Goal: Information Seeking & Learning: Find specific fact

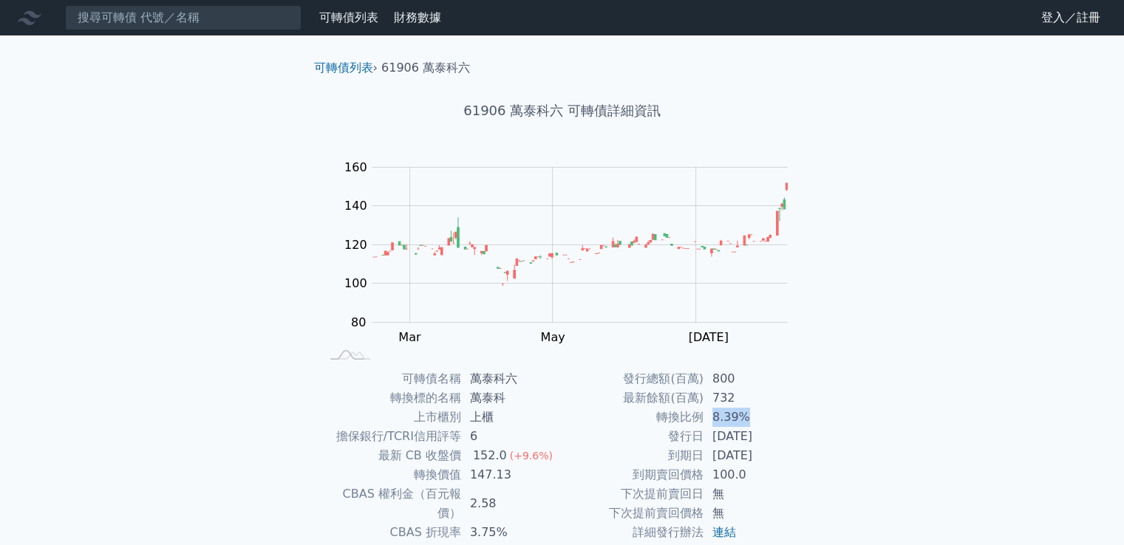
click at [768, 415] on td "8.39%" at bounding box center [754, 417] width 101 height 19
click at [769, 415] on td "8.39%" at bounding box center [754, 417] width 101 height 19
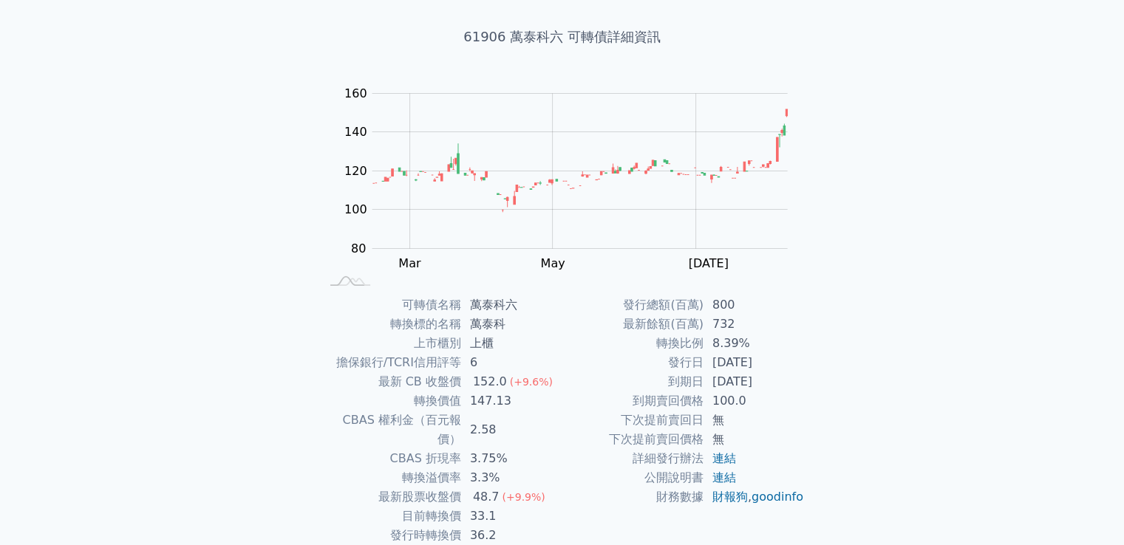
scroll to position [139, 0]
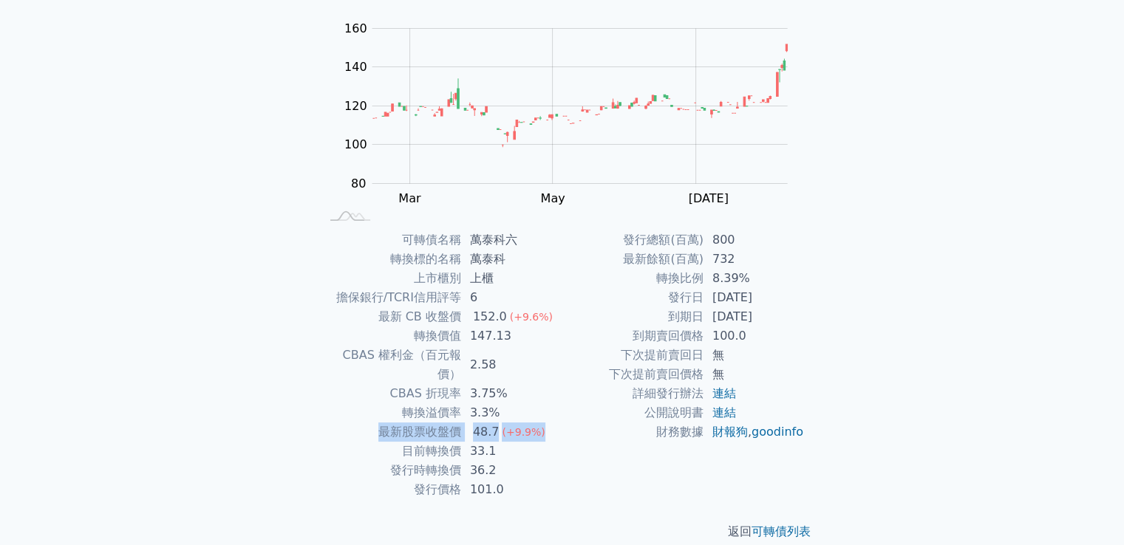
drag, startPoint x: 366, startPoint y: 410, endPoint x: 545, endPoint y: 412, distance: 178.8
click at [545, 423] on tr "最新股票收盤價 48.7 (+9.9%)" at bounding box center [441, 432] width 242 height 19
click at [545, 423] on td "48.7 (+9.9%)" at bounding box center [511, 432] width 101 height 19
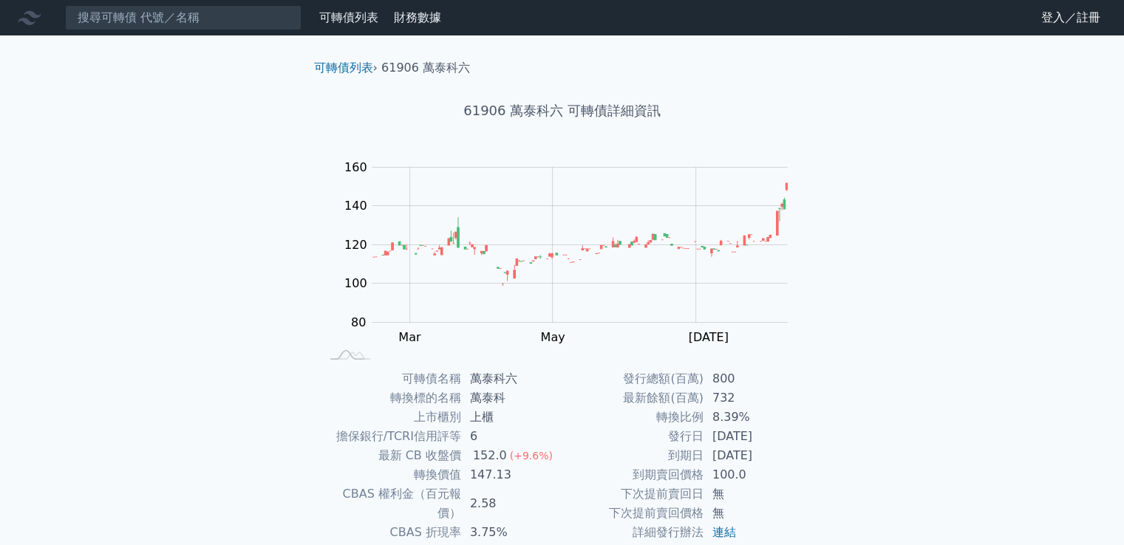
scroll to position [139, 0]
